Goal: Information Seeking & Learning: Check status

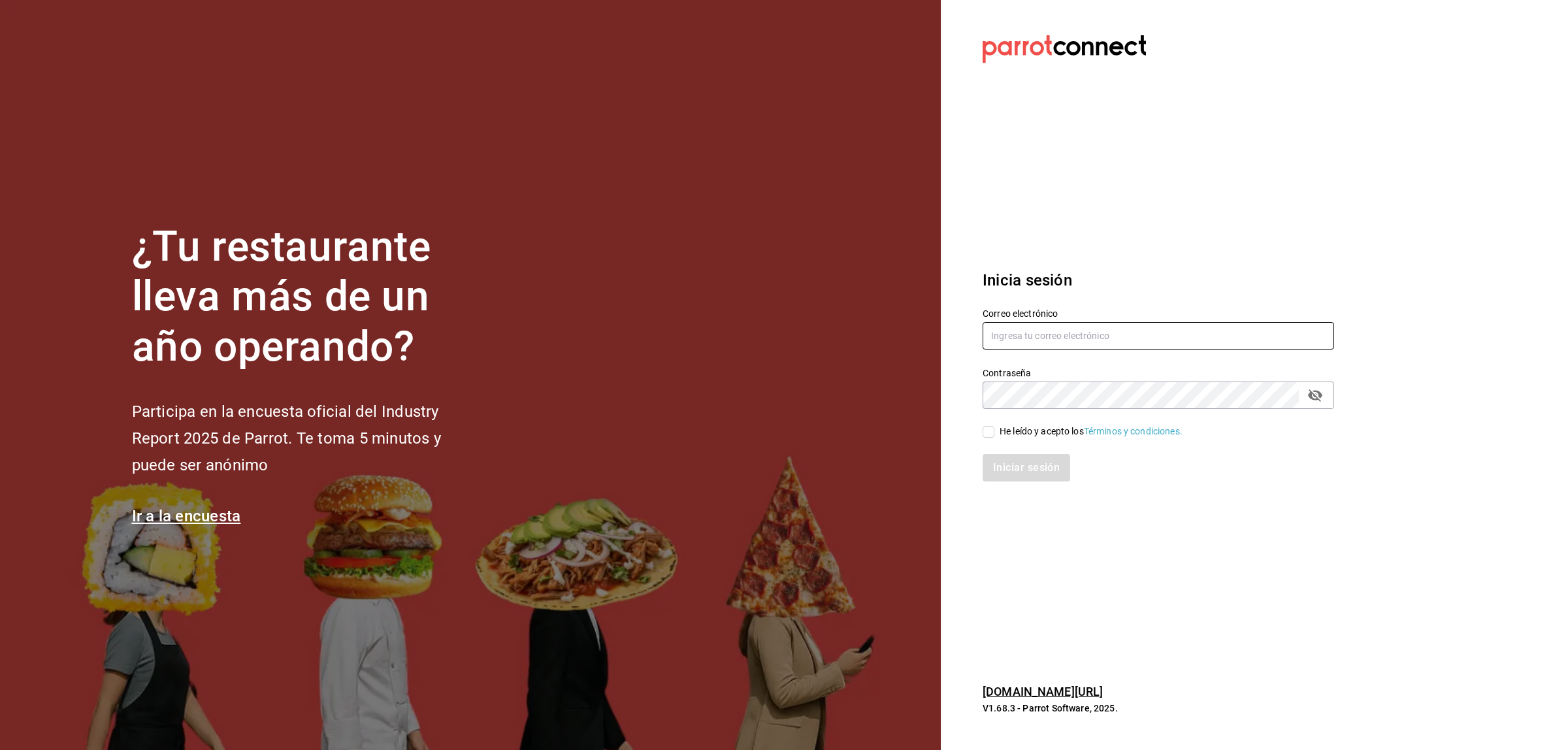
type input "josealberto_1_5@hotmail.com"
click at [1004, 428] on div "He leído y acepto los Términos y condiciones." at bounding box center [1091, 431] width 183 height 14
click at [994, 428] on input "He leído y acepto los Términos y condiciones." at bounding box center [988, 431] width 12 height 12
checkbox input "true"
click at [1014, 452] on div "Iniciar sesión" at bounding box center [1150, 460] width 367 height 43
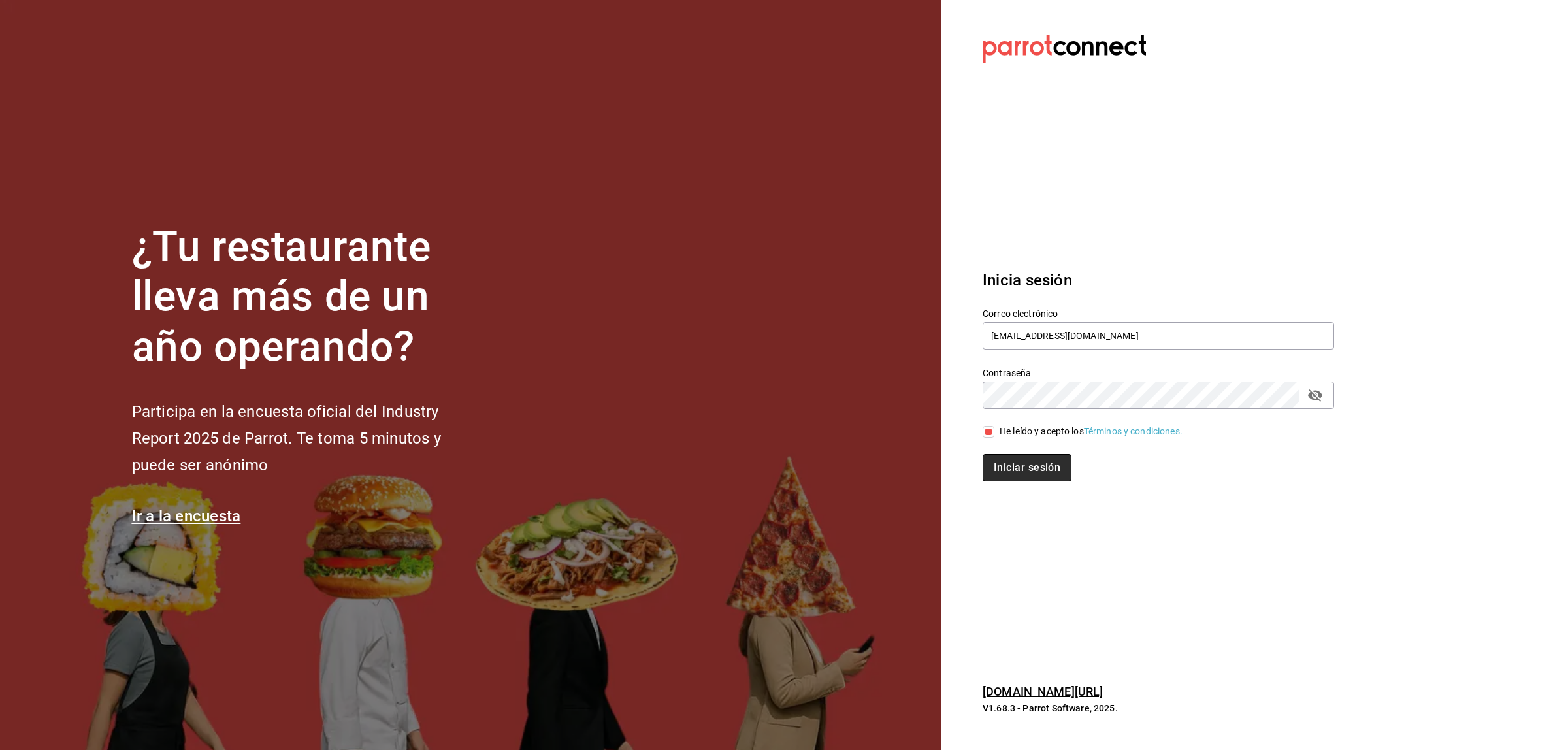
click at [1014, 468] on button "Iniciar sesión" at bounding box center [1026, 467] width 89 height 27
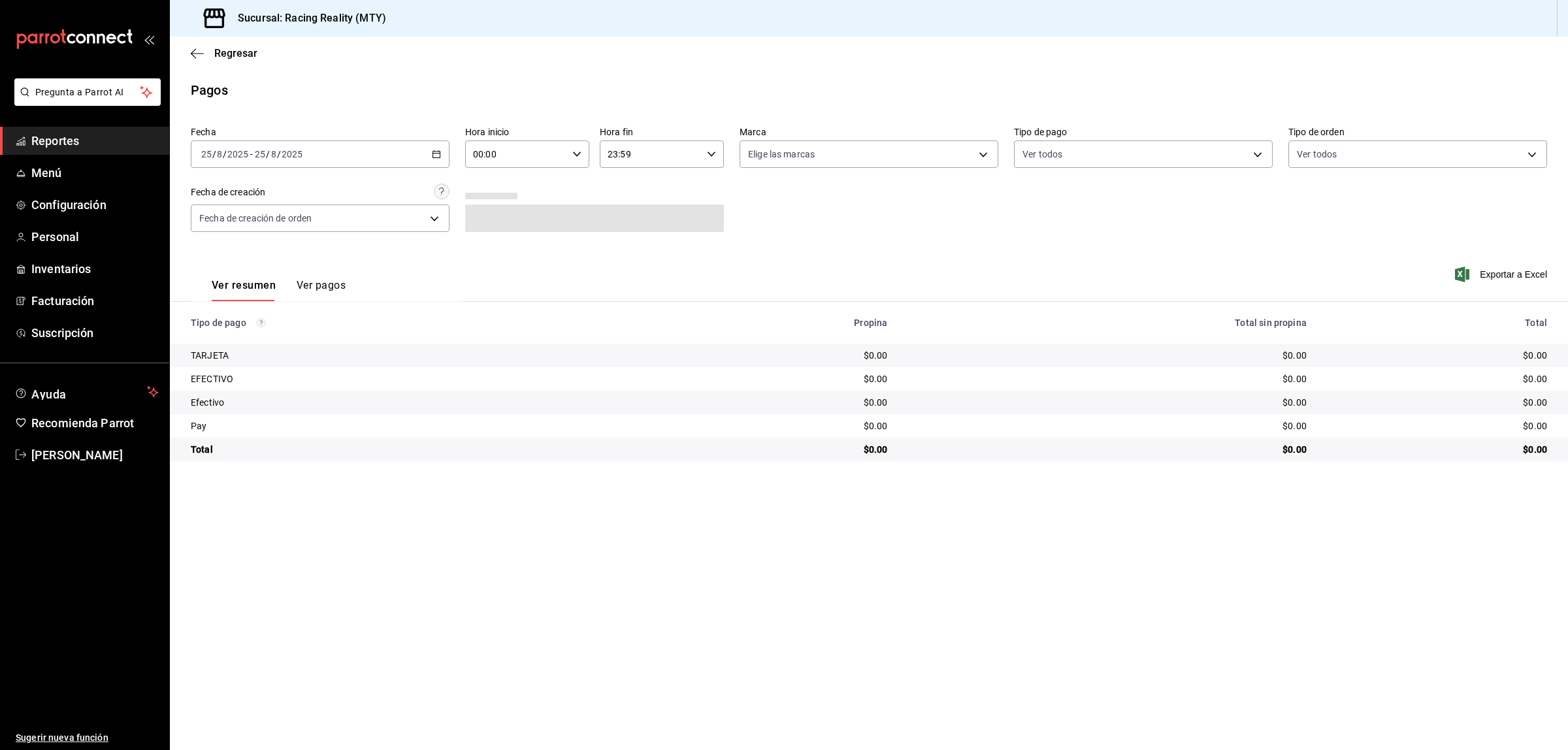
click at [292, 154] on input "2025" at bounding box center [292, 154] width 22 height 10
click at [214, 222] on span "Ayer" at bounding box center [252, 223] width 101 height 14
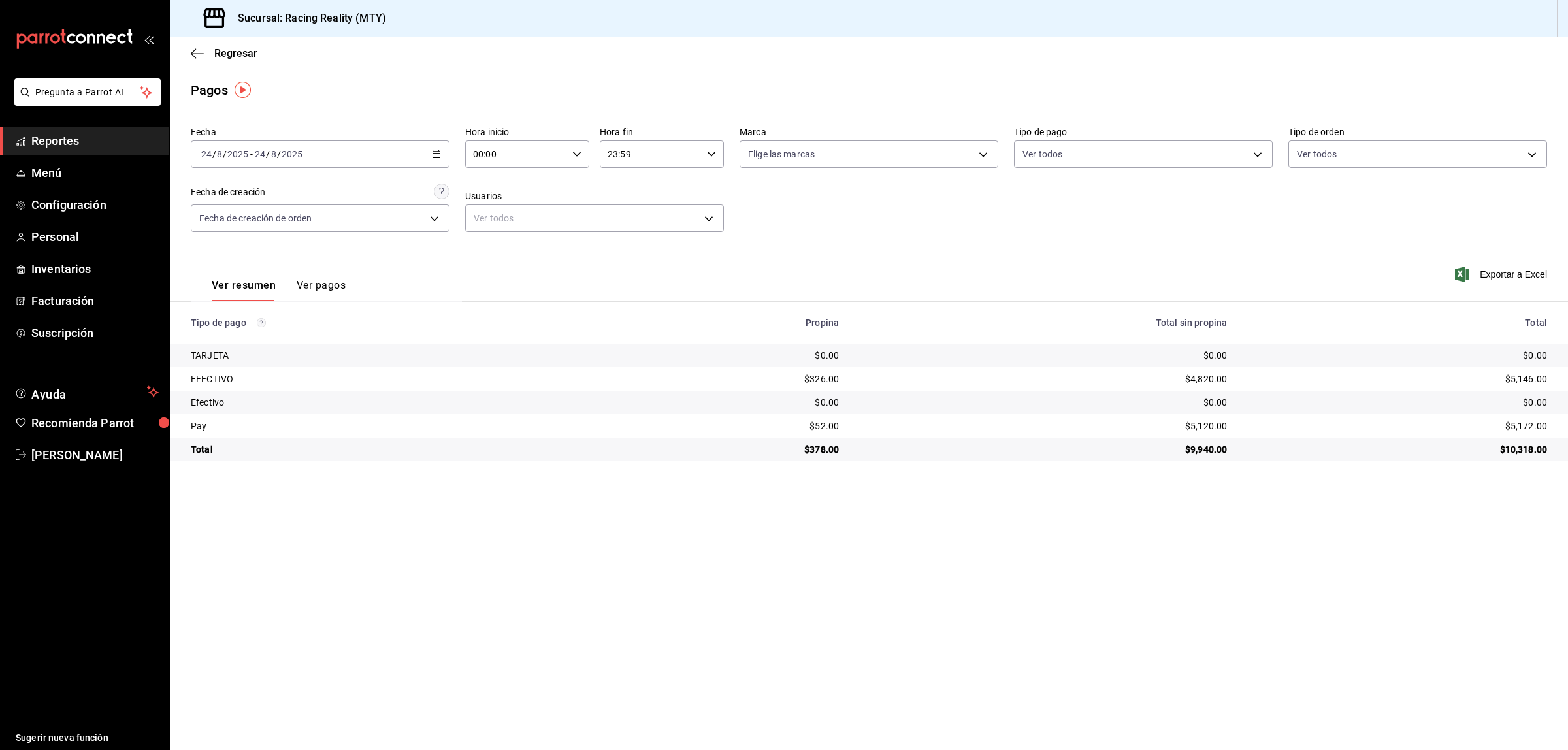
click at [315, 283] on button "Ver pagos" at bounding box center [321, 290] width 49 height 22
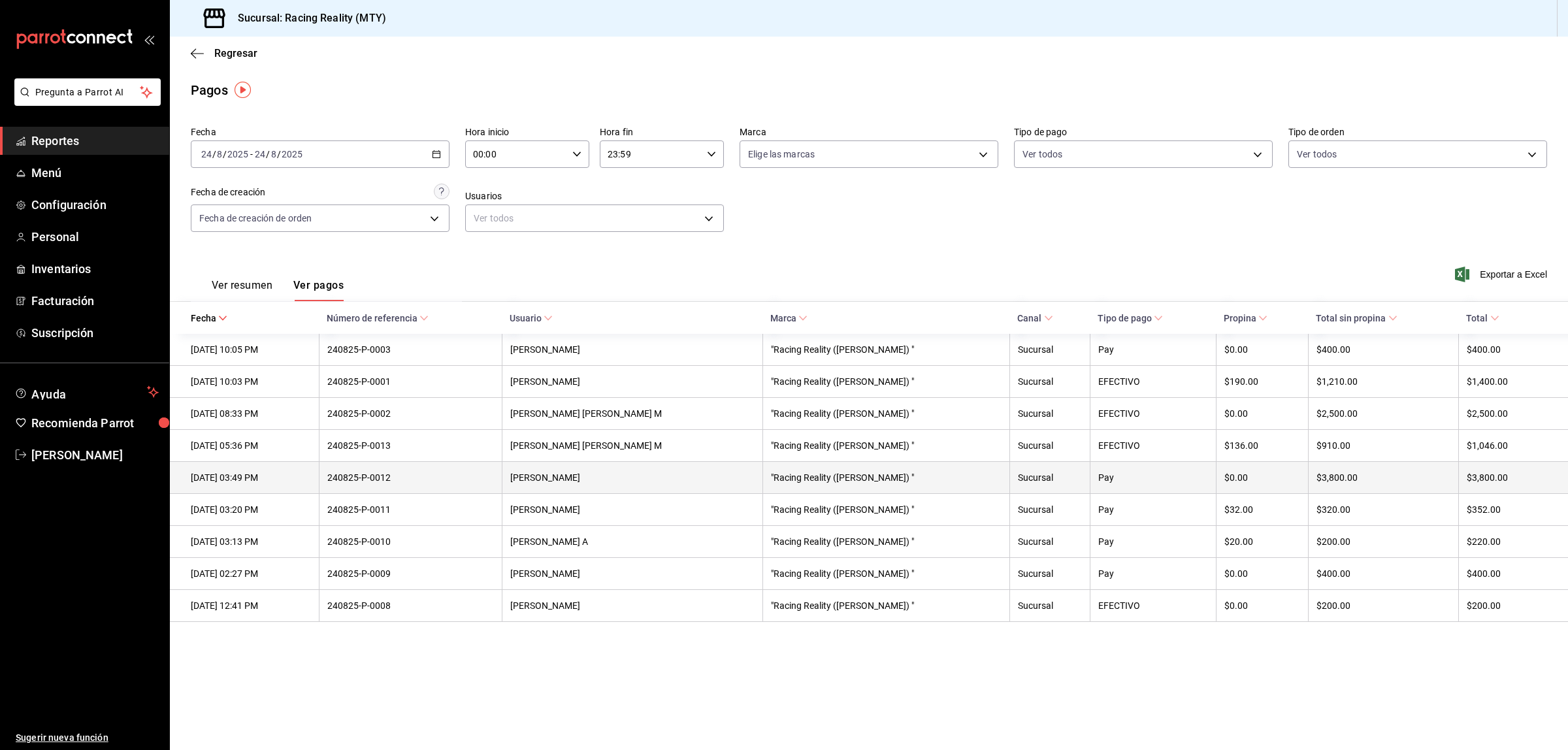
click at [1187, 477] on div "Pay" at bounding box center [1153, 477] width 110 height 10
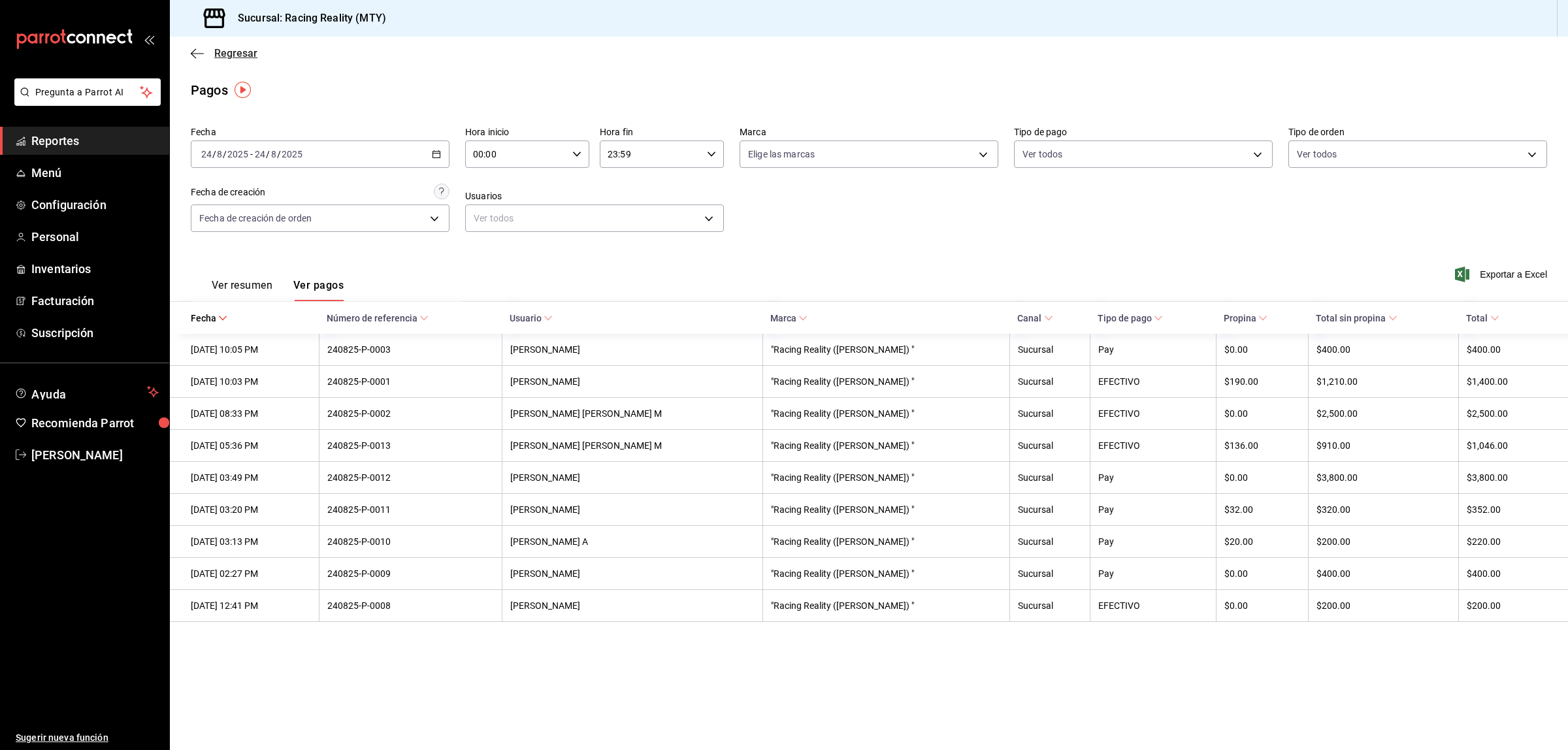
click at [204, 53] on span "Regresar" at bounding box center [224, 53] width 66 height 13
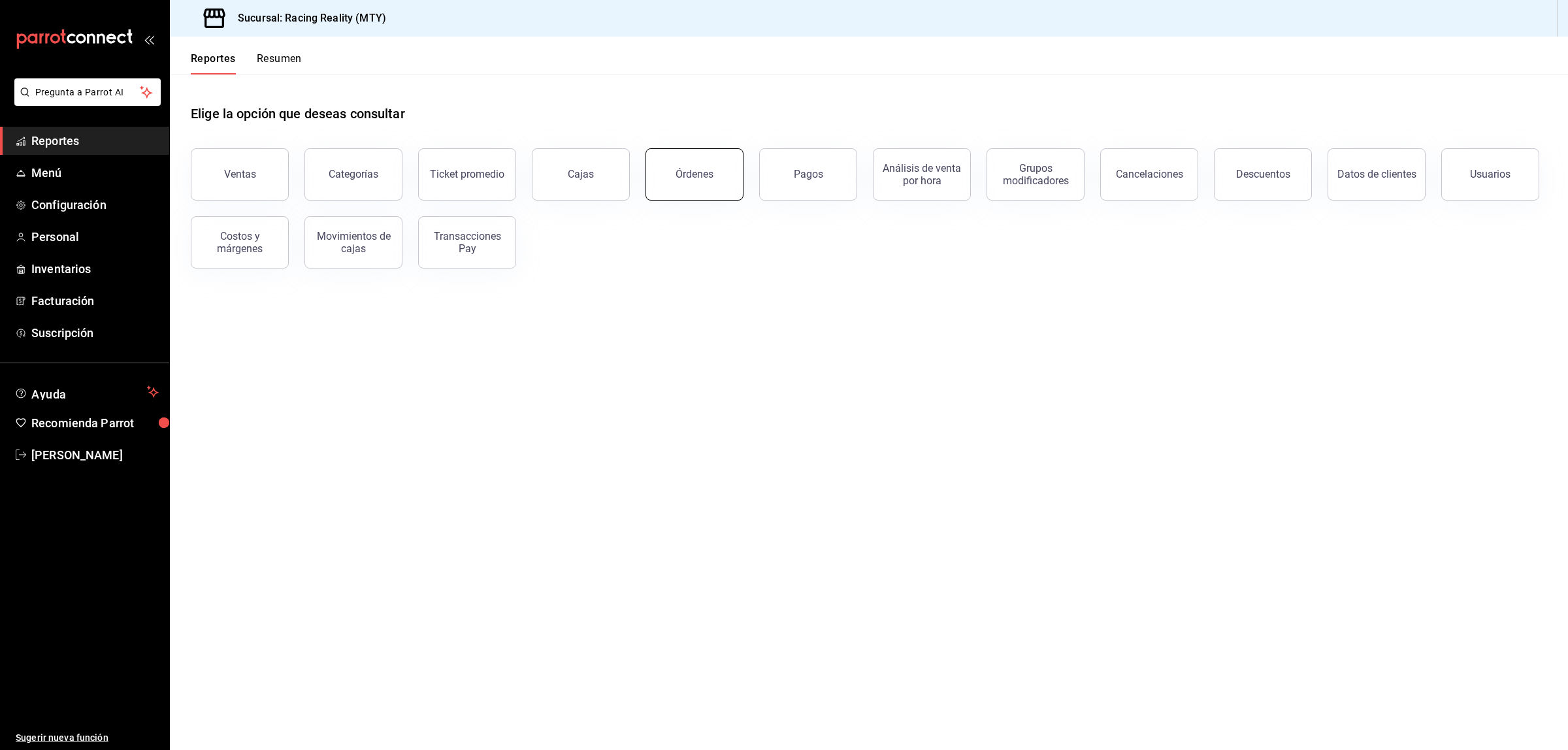
click at [709, 164] on button "Órdenes" at bounding box center [694, 174] width 98 height 52
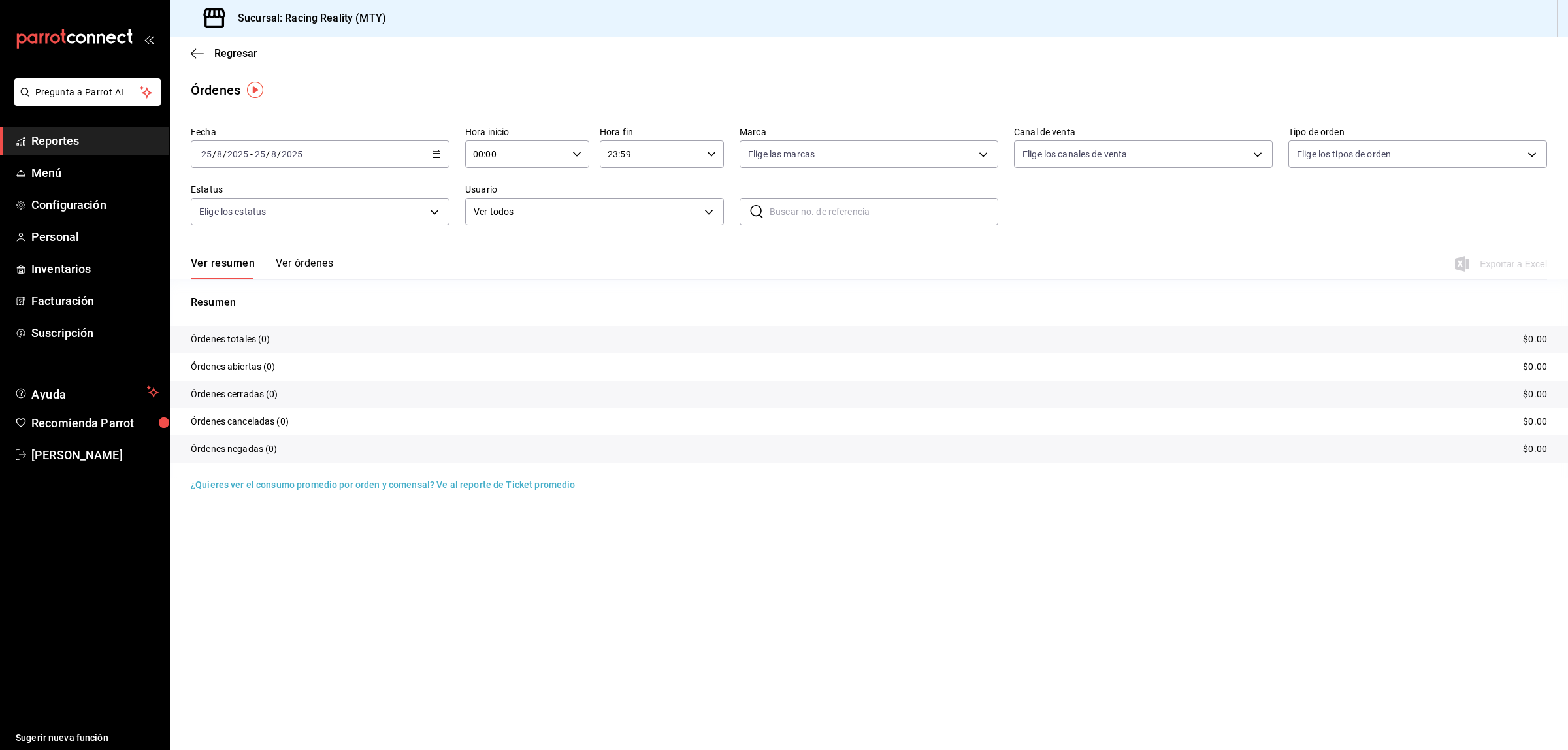
click at [324, 264] on button "Ver órdenes" at bounding box center [304, 268] width 57 height 22
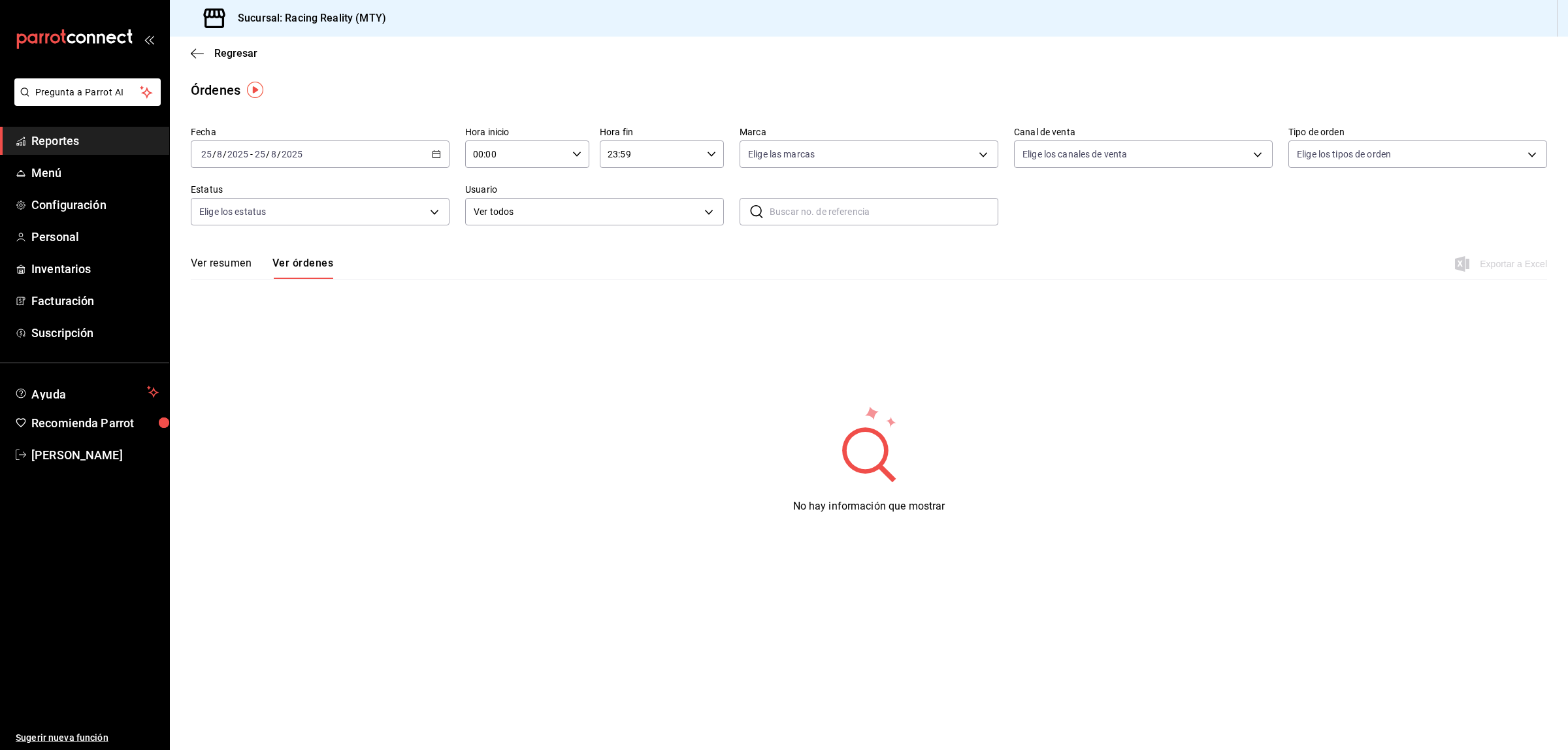
click at [275, 164] on div "[DATE] [DATE] - [DATE] [DATE]" at bounding box center [320, 154] width 259 height 27
click at [240, 225] on span "Ayer" at bounding box center [252, 223] width 101 height 14
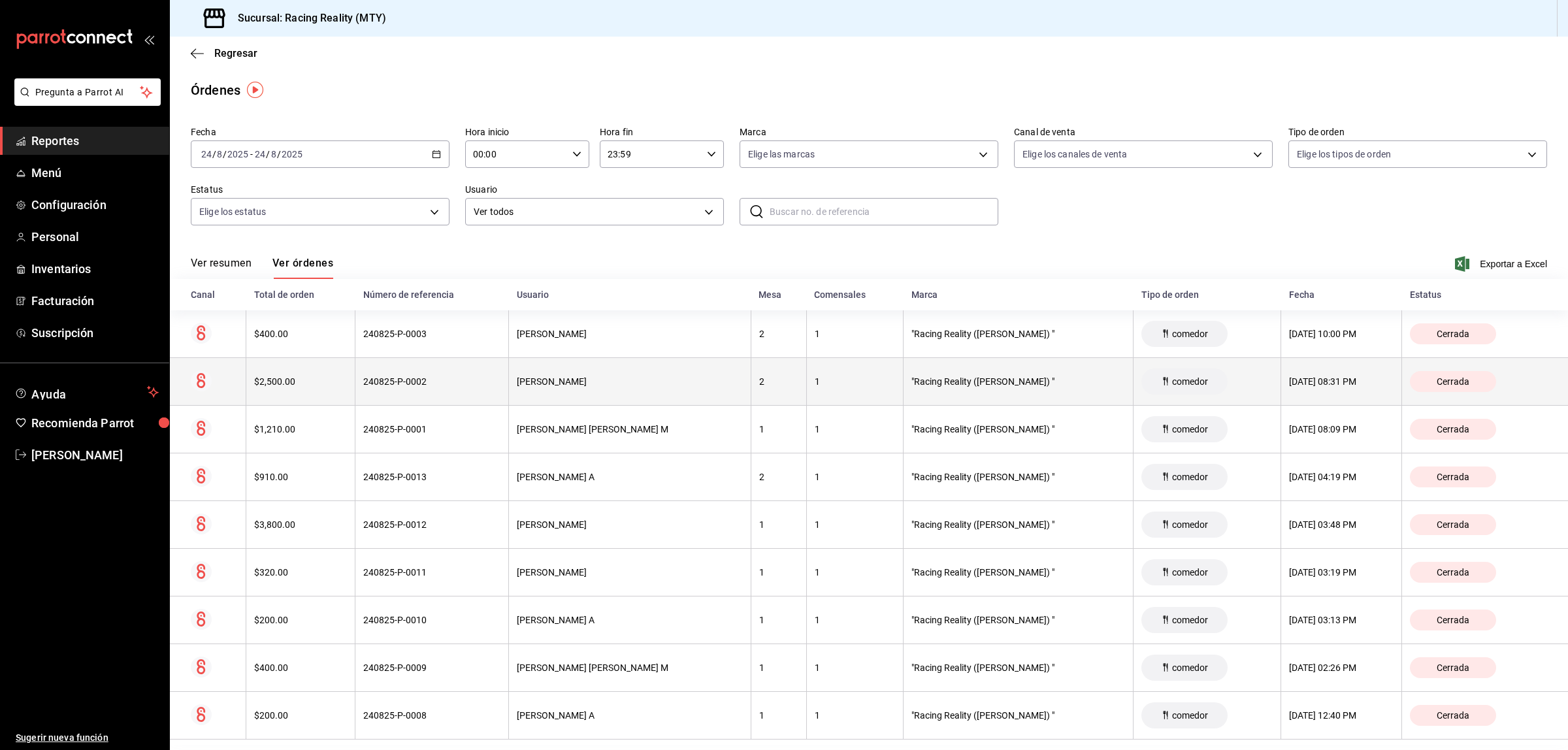
click at [527, 381] on th "[PERSON_NAME]" at bounding box center [630, 382] width 242 height 48
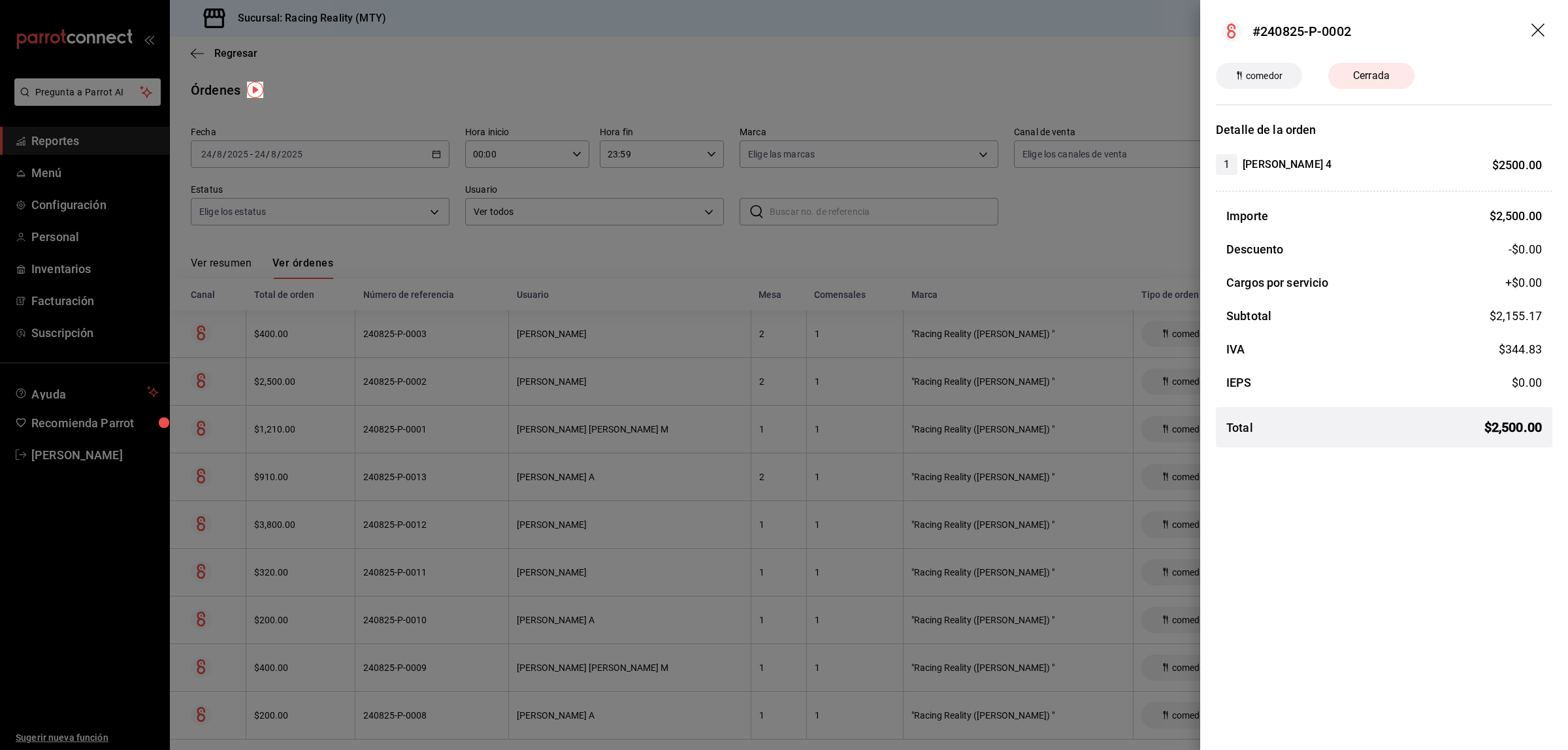
click at [527, 381] on div at bounding box center [784, 375] width 1568 height 750
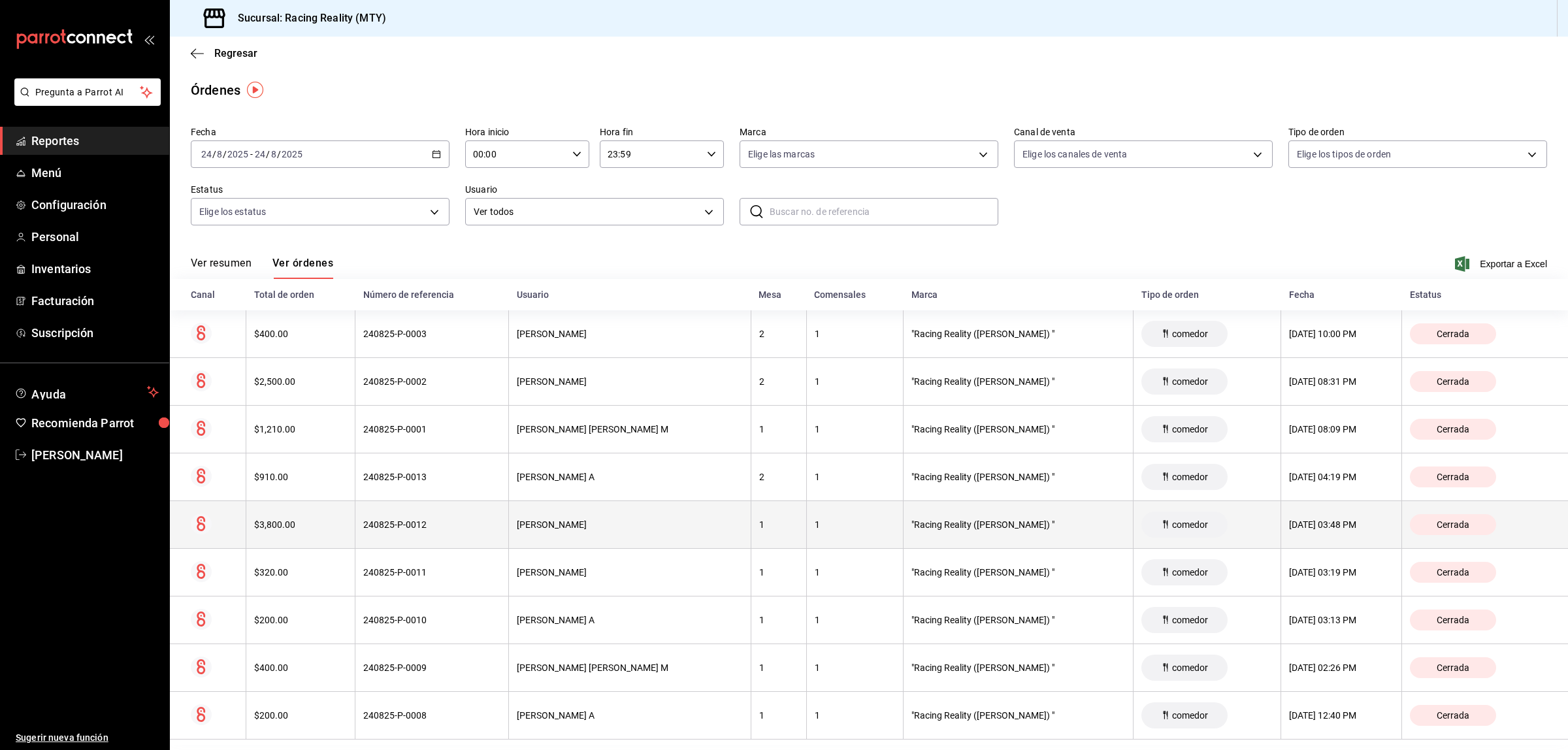
click at [417, 533] on th "240825-P-0012" at bounding box center [432, 525] width 154 height 48
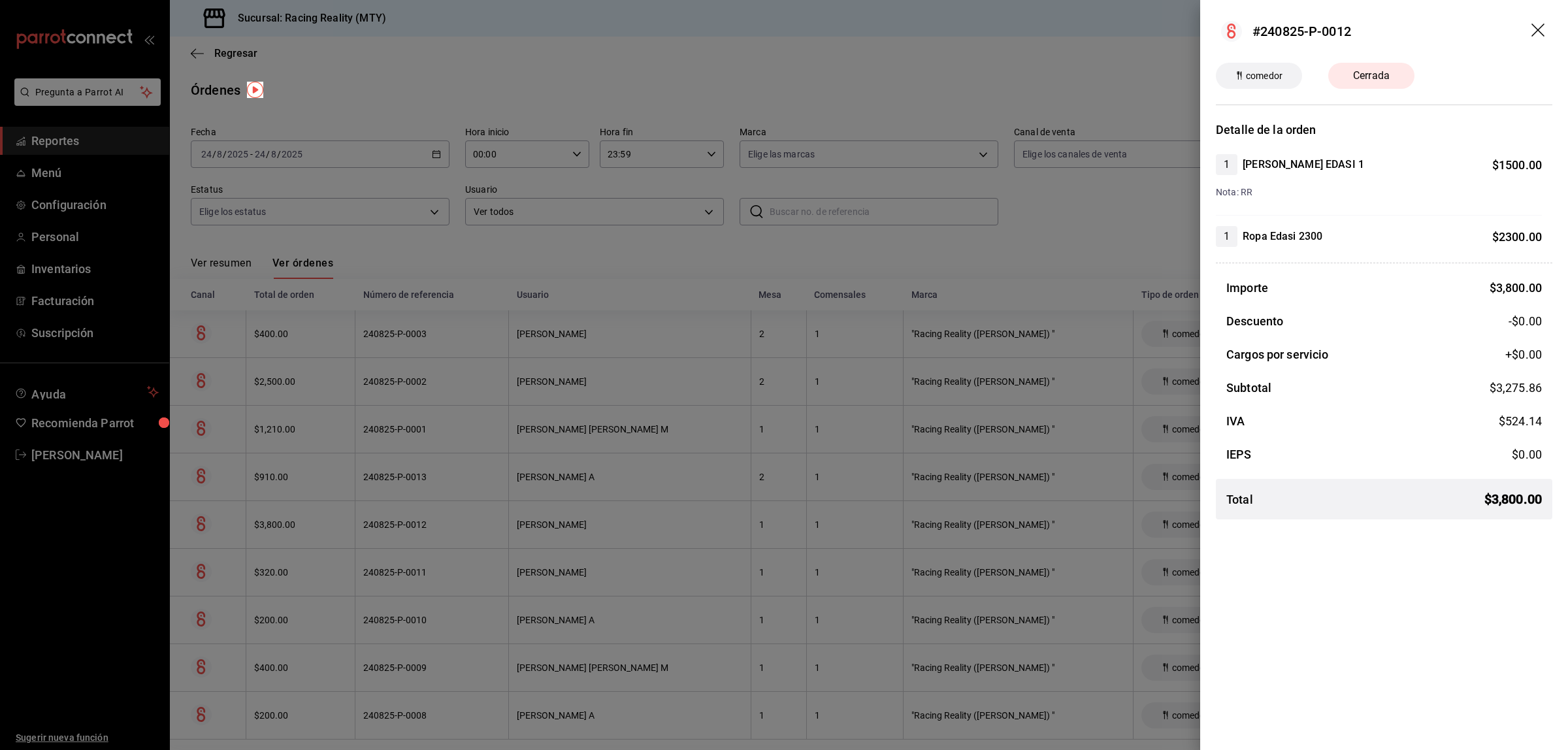
click at [661, 320] on div at bounding box center [784, 375] width 1568 height 750
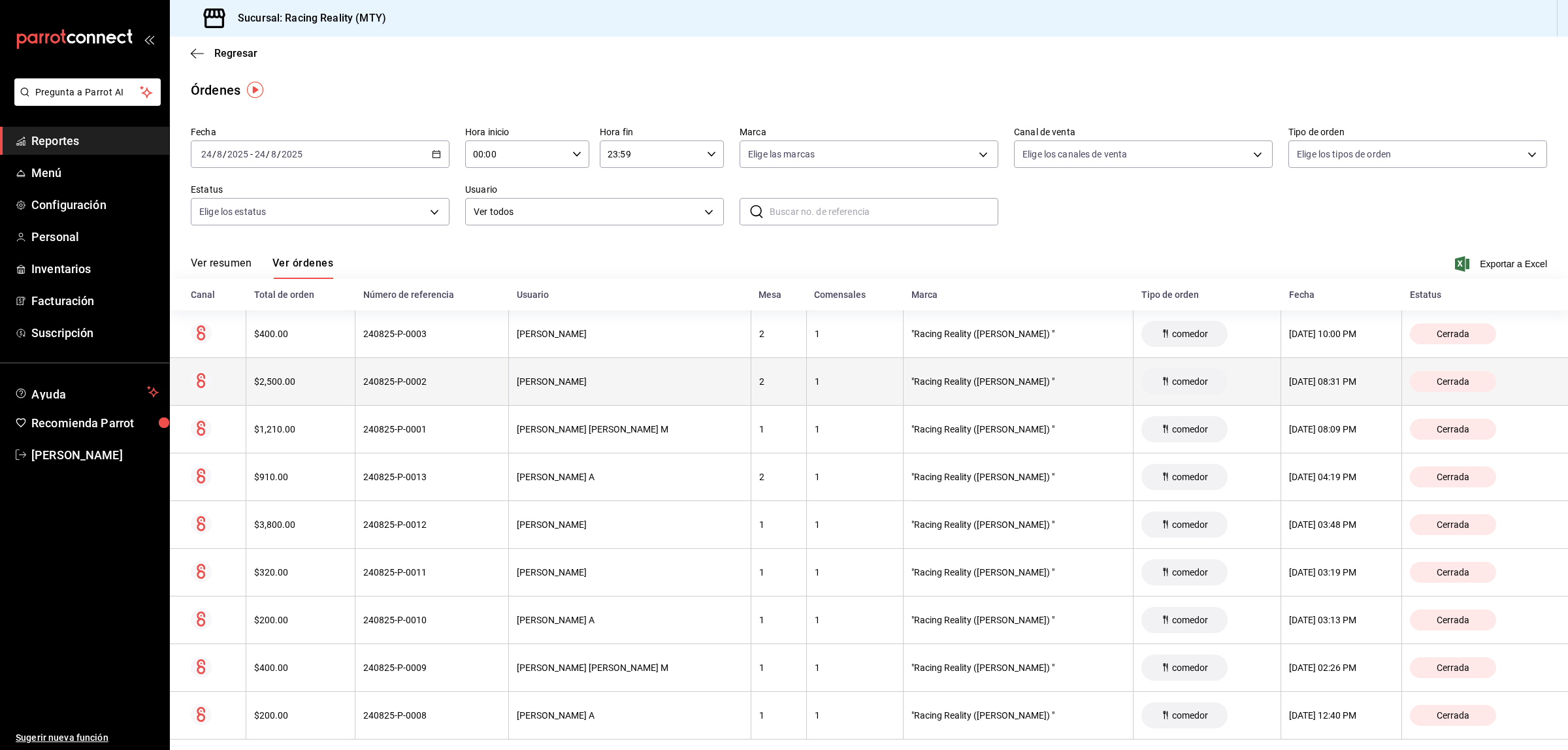
click at [442, 374] on th "240825-P-0002" at bounding box center [432, 382] width 154 height 48
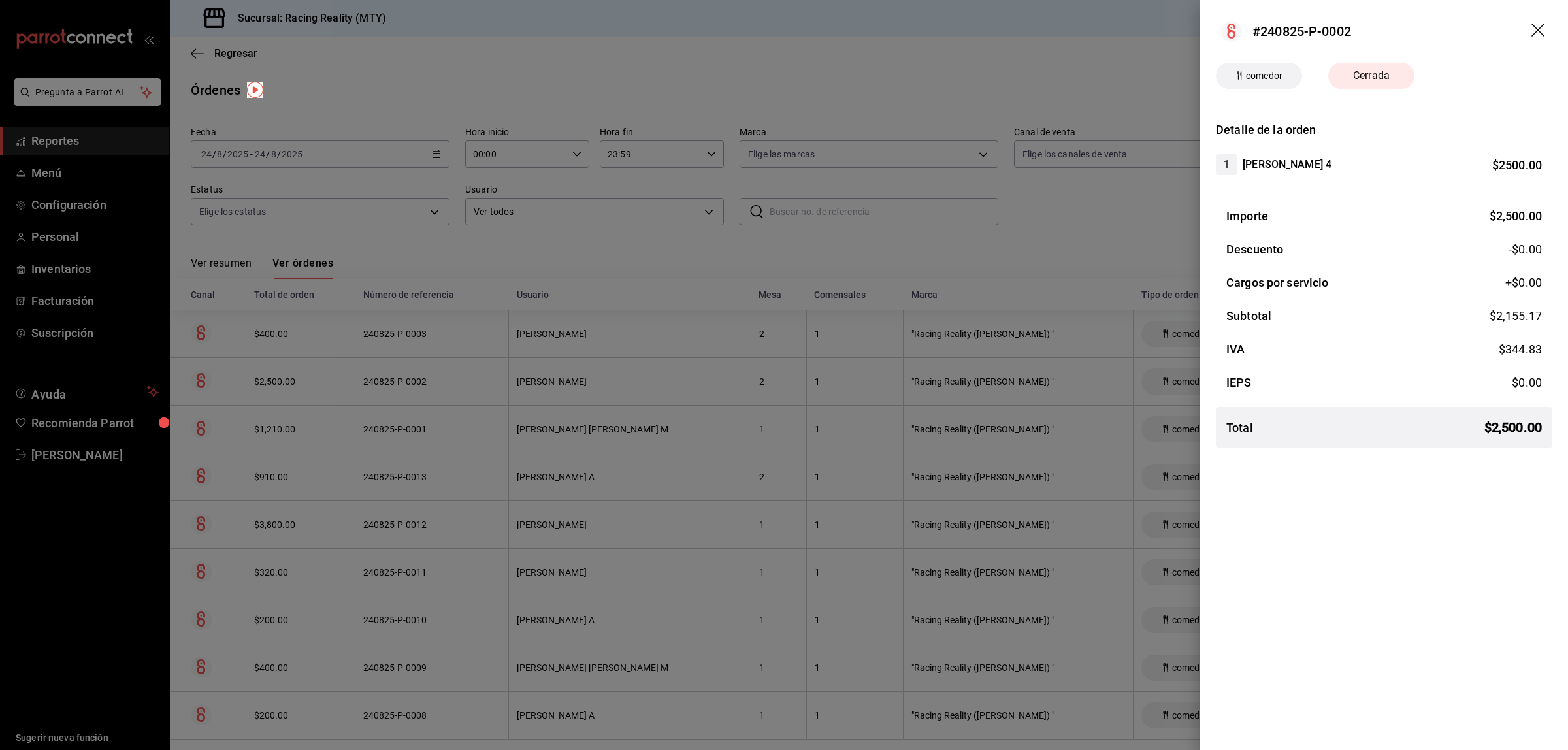
click at [818, 410] on div at bounding box center [784, 375] width 1568 height 750
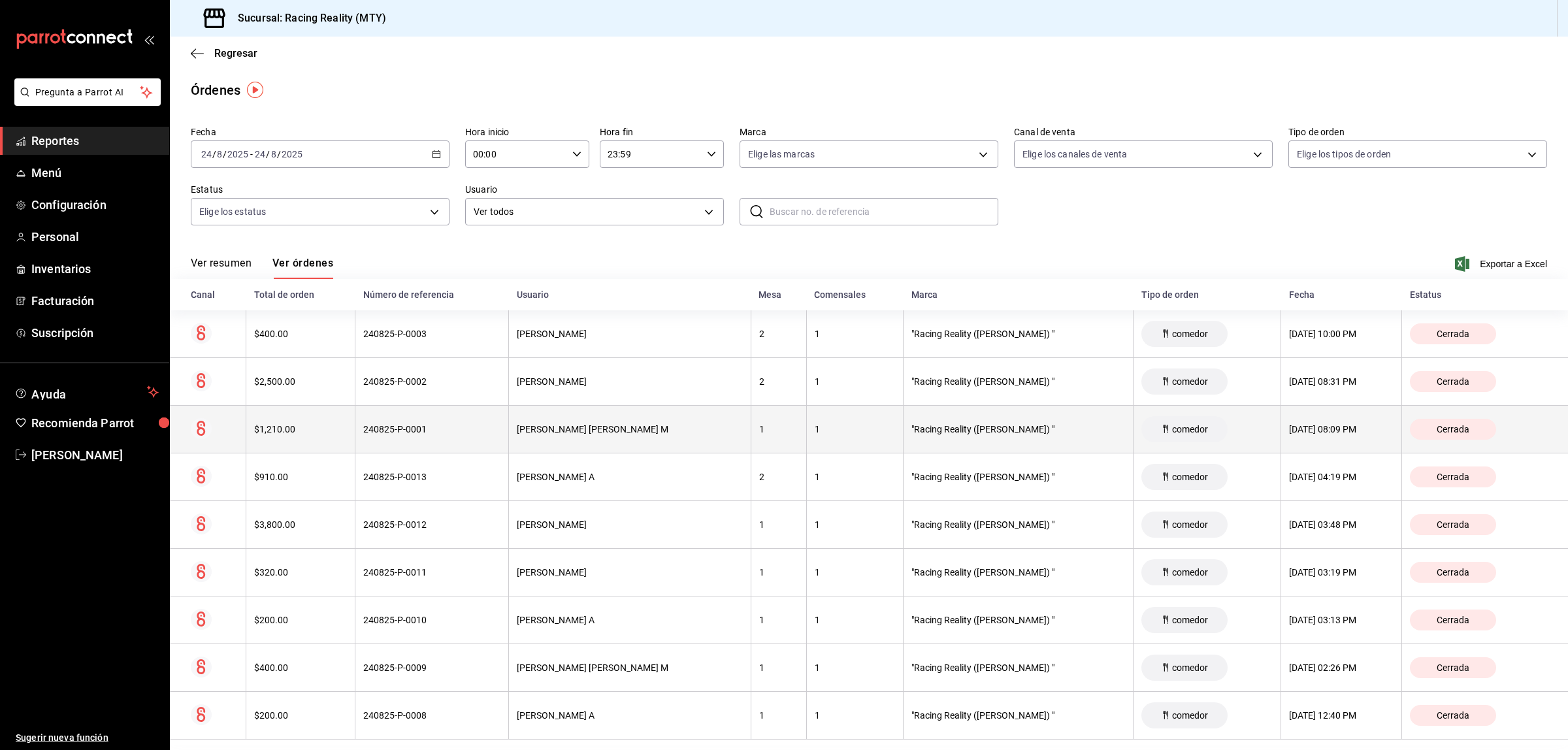
scroll to position [17, 0]
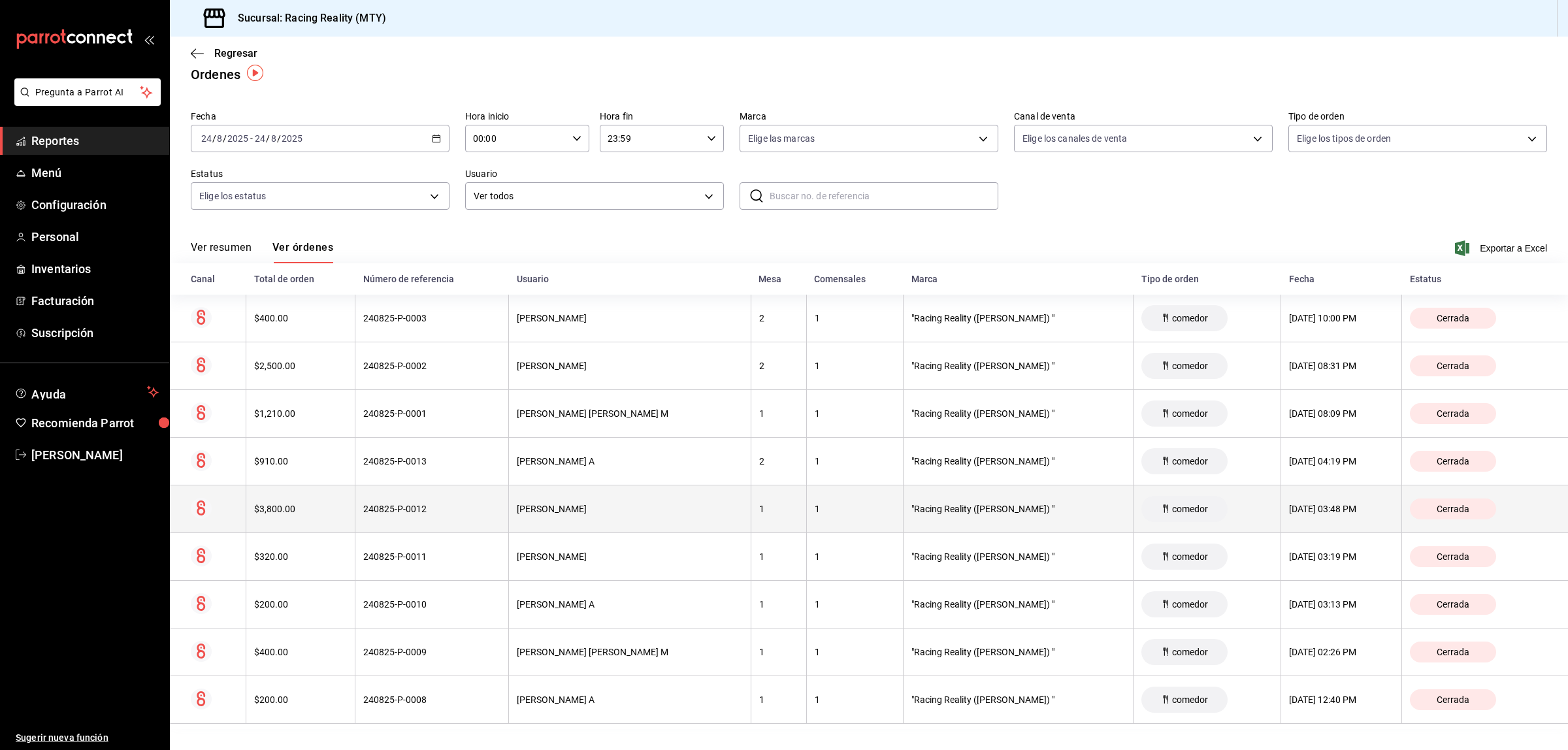
click at [304, 506] on div "$3,800.00" at bounding box center [301, 508] width 93 height 10
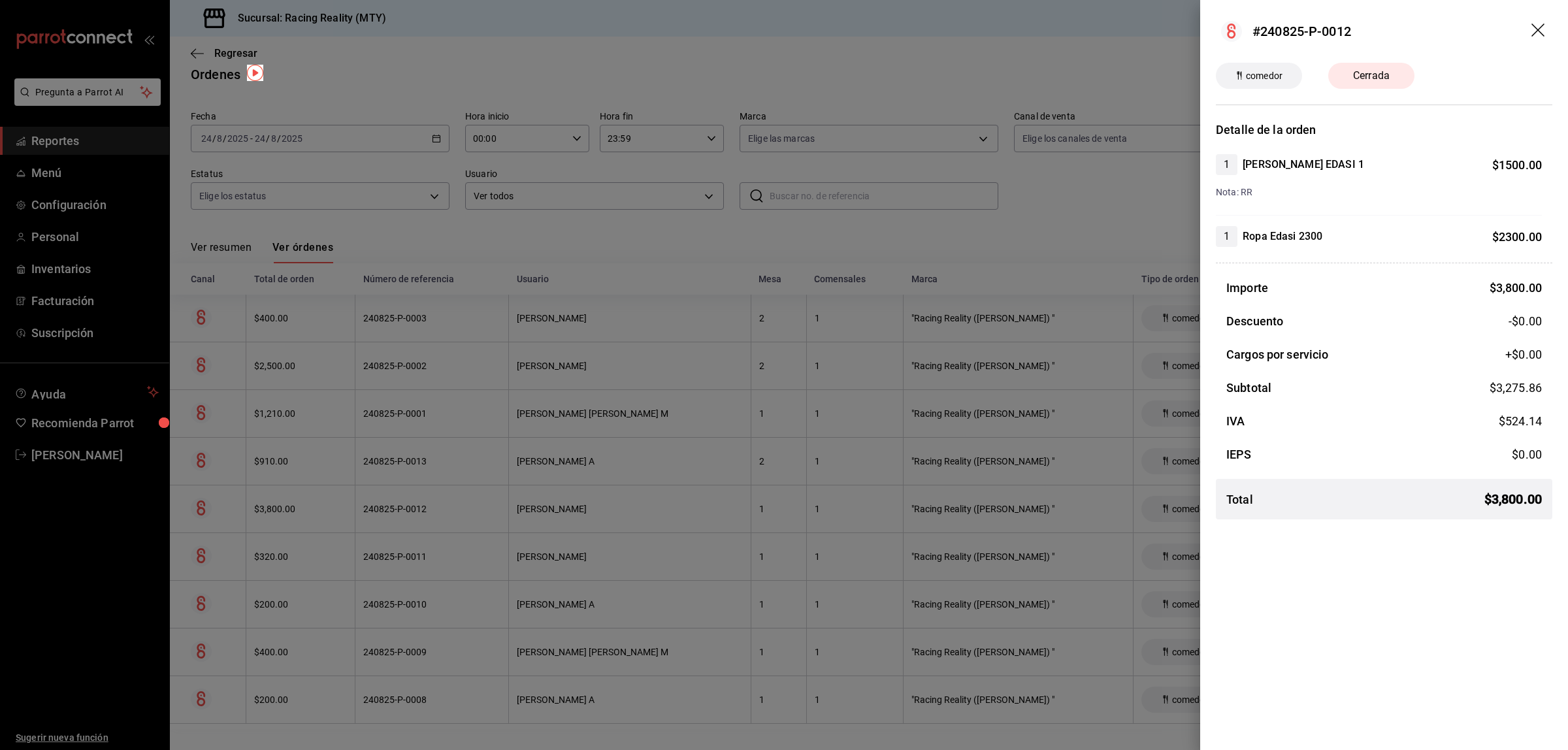
click at [304, 506] on div at bounding box center [784, 375] width 1568 height 750
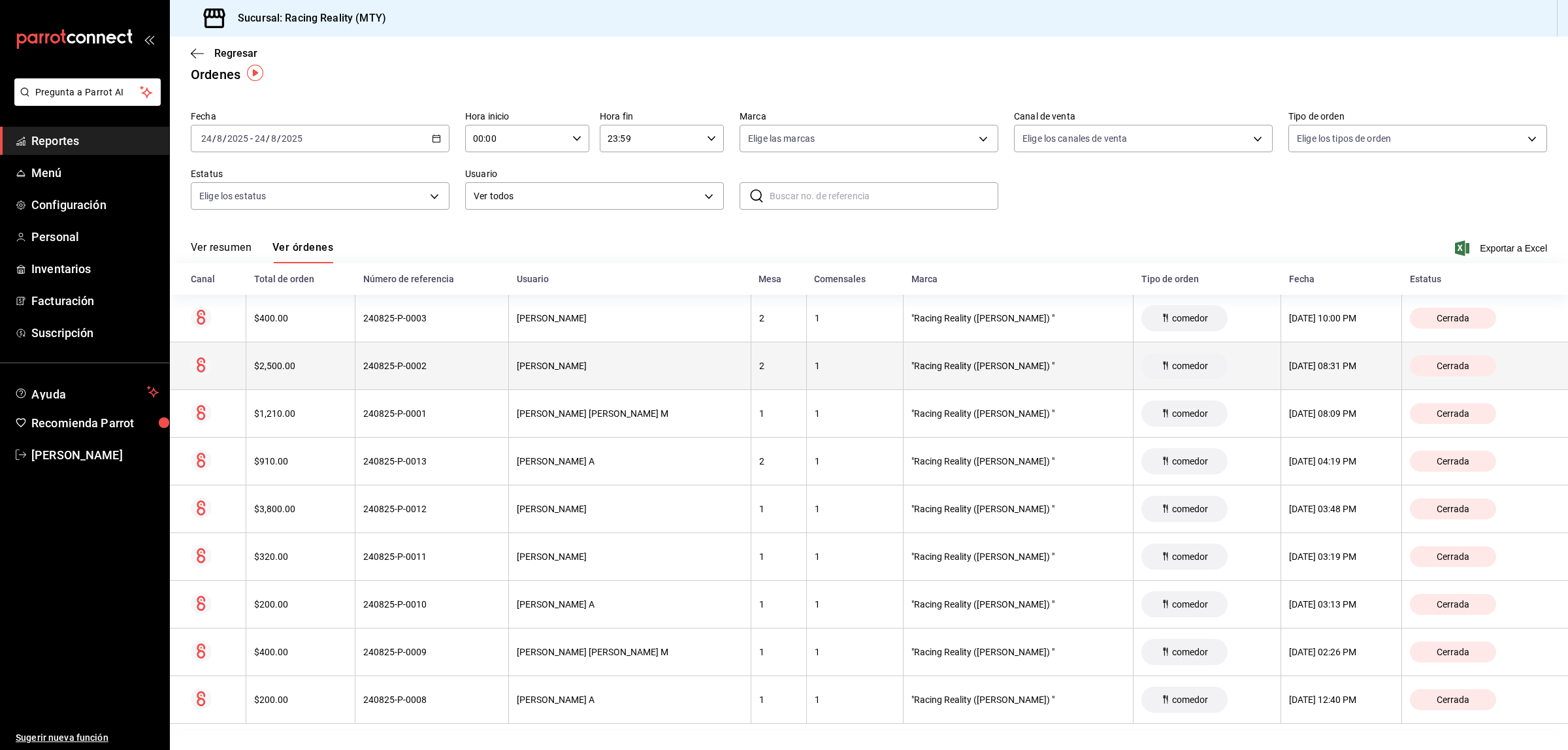
click at [293, 354] on th "$2,500.00" at bounding box center [301, 366] width 109 height 48
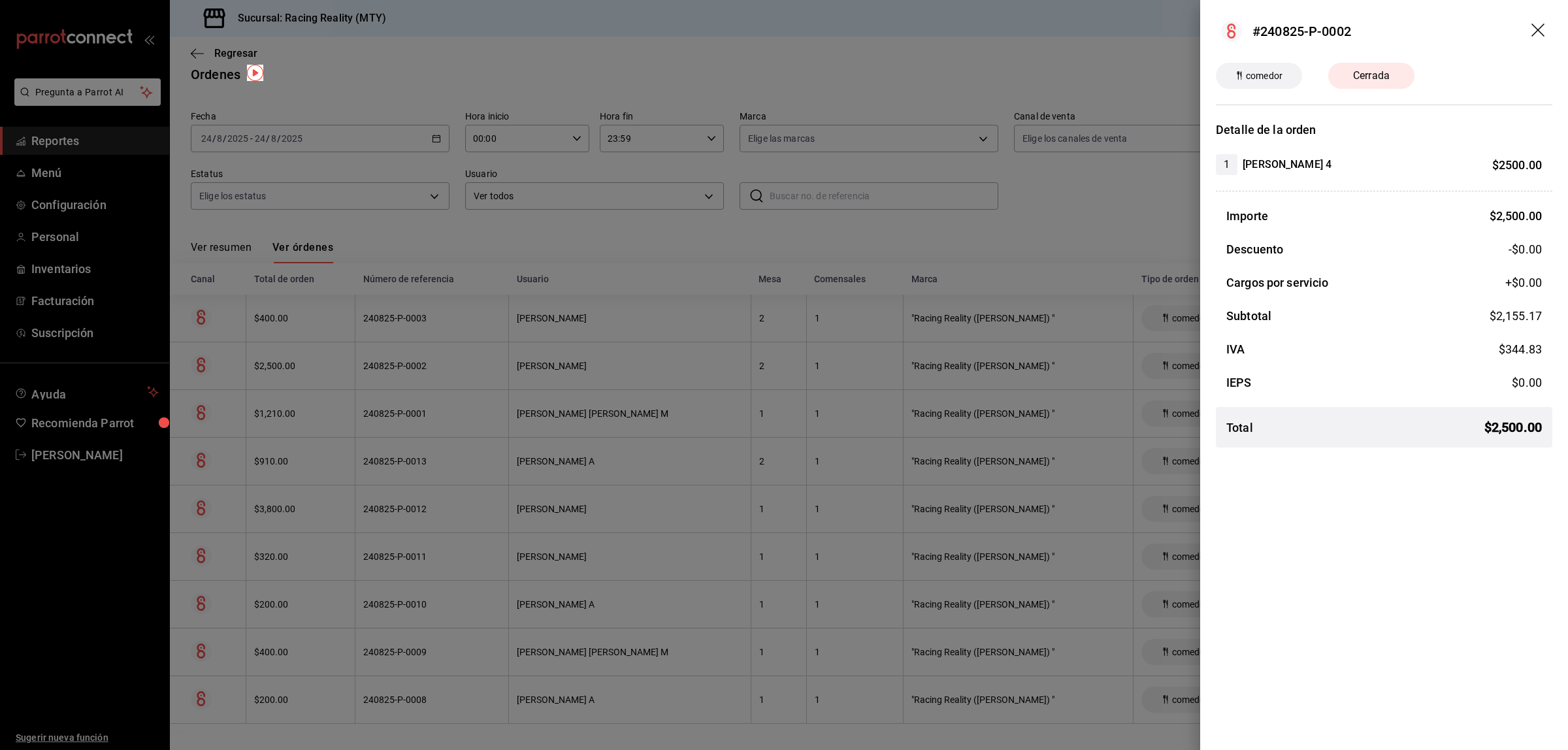
click at [293, 361] on div at bounding box center [784, 375] width 1568 height 750
